Goal: Connect with others: Participate in discussion

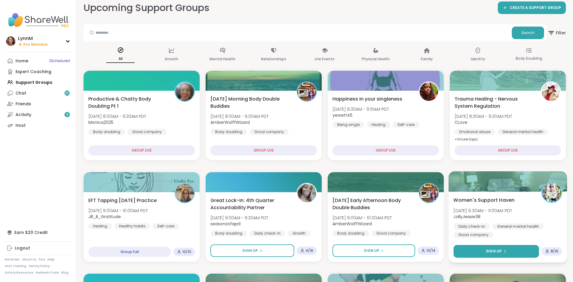
scroll to position [9, 0]
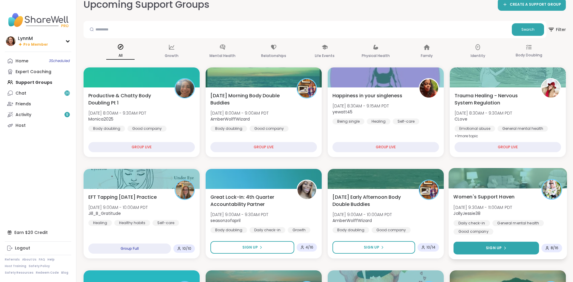
click at [498, 247] on span "Sign Up" at bounding box center [494, 247] width 16 height 5
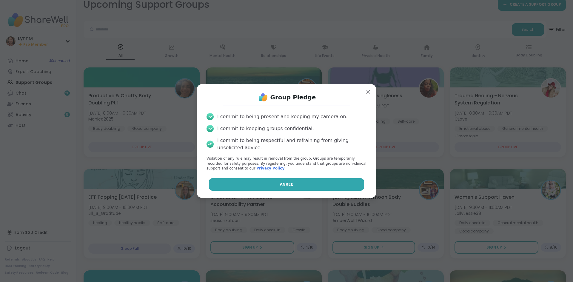
click at [251, 187] on button "Agree" at bounding box center [286, 184] width 155 height 13
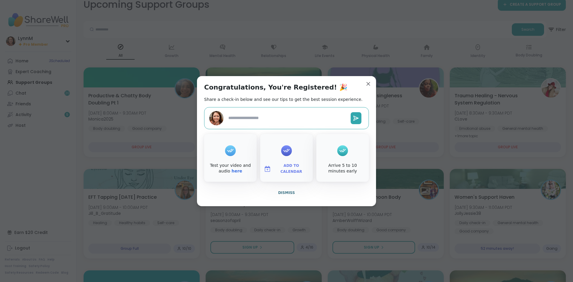
type textarea "*"
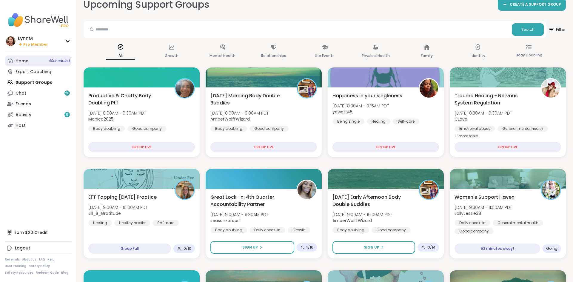
click at [22, 61] on div "Home 4 Scheduled" at bounding box center [22, 61] width 13 height 6
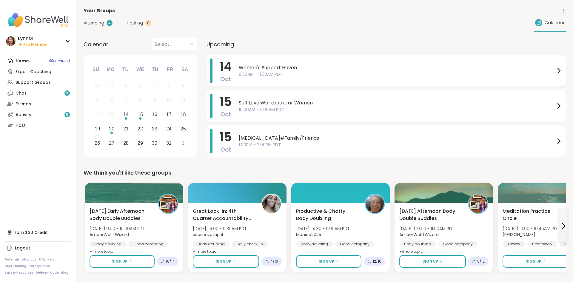
click at [558, 71] on icon at bounding box center [558, 70] width 7 height 7
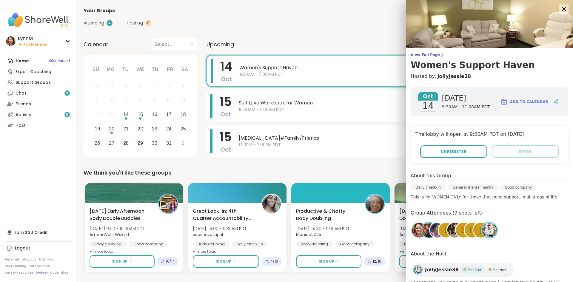
click at [563, 9] on icon at bounding box center [563, 8] width 7 height 7
